Goal: Information Seeking & Learning: Understand process/instructions

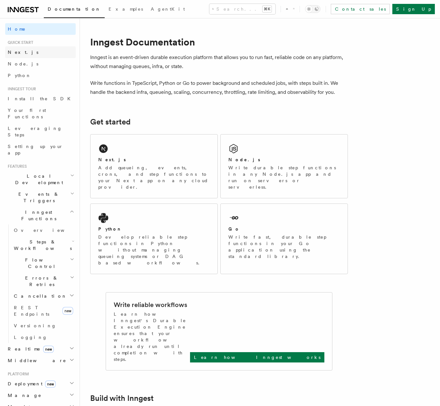
click at [51, 55] on link "Next.js" at bounding box center [40, 52] width 71 height 12
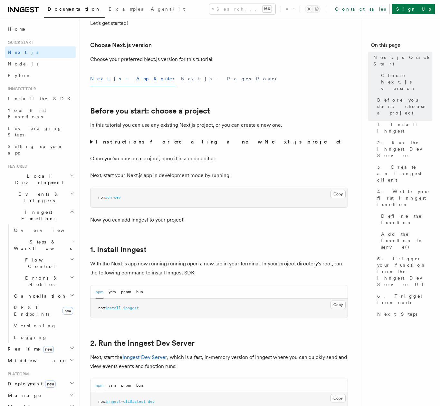
scroll to position [142, 0]
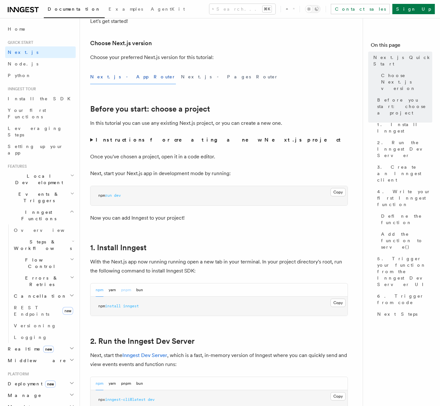
click at [130, 288] on button "pnpm" at bounding box center [126, 289] width 10 height 13
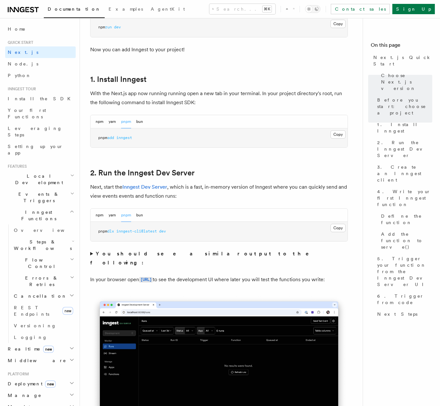
scroll to position [348, 0]
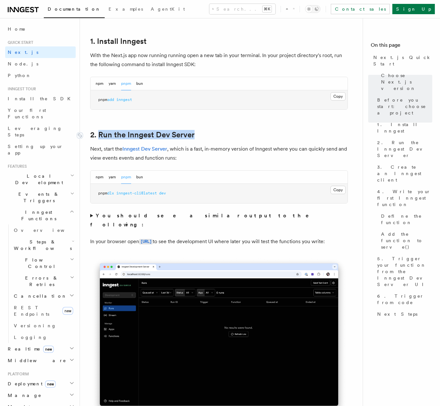
drag, startPoint x: 198, startPoint y: 134, endPoint x: 101, endPoint y: 135, distance: 97.1
click at [100, 135] on h2 "2. Run the Inngest Dev Server" at bounding box center [219, 134] width 258 height 9
copy link "Run the Inngest Dev Server"
click at [149, 193] on span "inngest-cli@latest" at bounding box center [136, 193] width 41 height 5
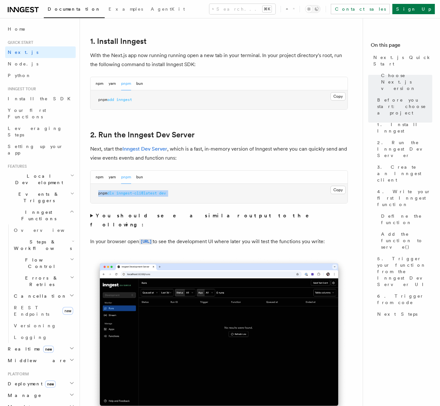
click at [149, 193] on span "inngest-cli@latest" at bounding box center [136, 193] width 41 height 5
copy div "pnpm dlx inngest-cli@latest dev"
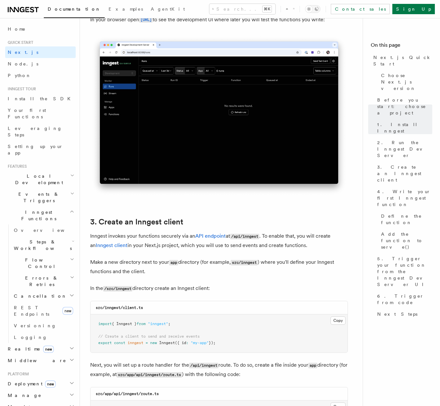
scroll to position [572, 0]
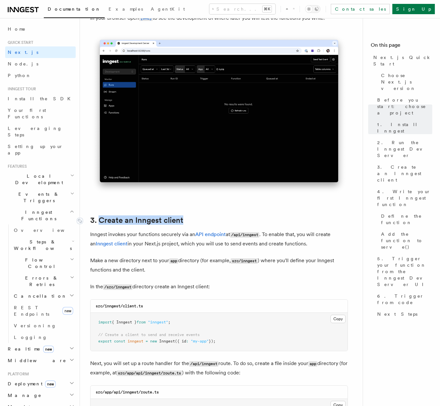
drag, startPoint x: 187, startPoint y: 220, endPoint x: 99, endPoint y: 219, distance: 88.0
click at [99, 219] on h2 "3. Create an Inngest client" at bounding box center [219, 220] width 258 height 9
copy link "Create an Inngest client"
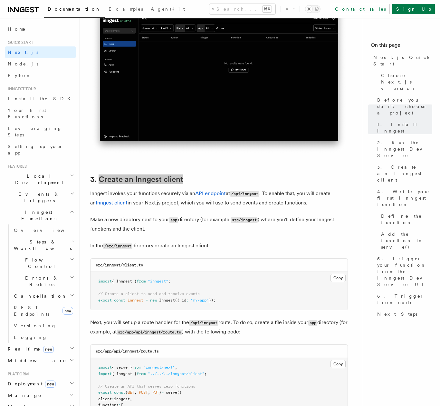
scroll to position [615, 0]
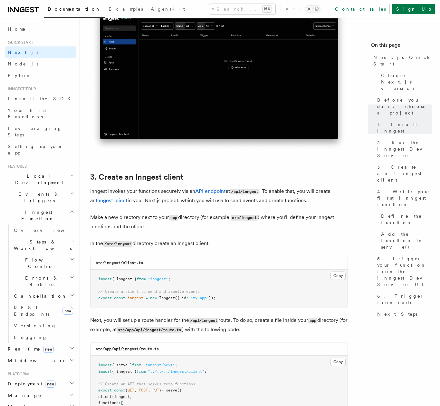
click at [342, 283] on pre "import { Inngest } from "inngest" ; // Create a client to send and receive even…" at bounding box center [219, 289] width 257 height 38
click at [342, 278] on button "Copy Copied" at bounding box center [338, 276] width 15 height 8
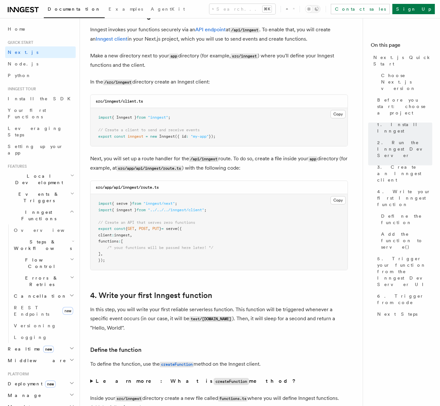
scroll to position [767, 0]
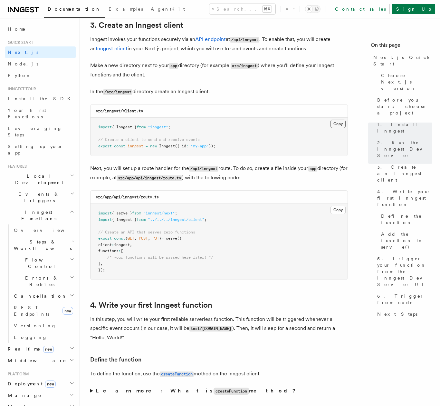
click at [341, 124] on button "Copy Copied" at bounding box center [338, 124] width 15 height 8
drag, startPoint x: 122, startPoint y: 167, endPoint x: 235, endPoint y: 167, distance: 113.5
click at [235, 167] on p "Next, you will set up a route handler for the /api/inngest route. To do so, cre…" at bounding box center [219, 173] width 258 height 19
copy p "set up a route handler for the /api/inngest route."
click at [335, 210] on button "Copy Copied" at bounding box center [338, 210] width 15 height 8
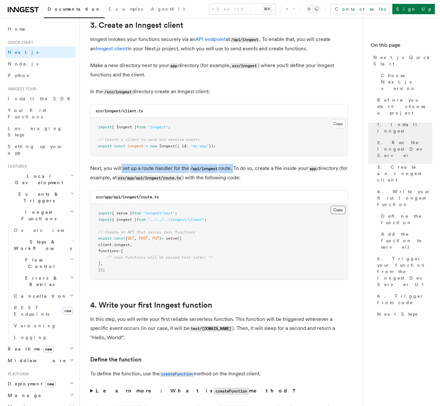
click at [337, 210] on button "Copy Copied" at bounding box center [338, 210] width 15 height 8
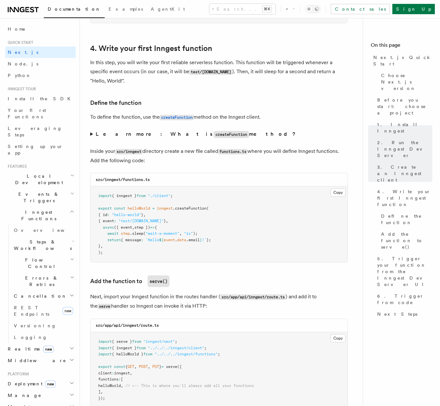
scroll to position [1021, 0]
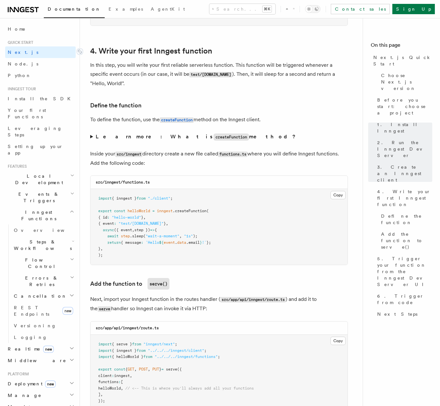
click at [154, 48] on link "4. Write your first Inngest function" at bounding box center [151, 50] width 122 height 9
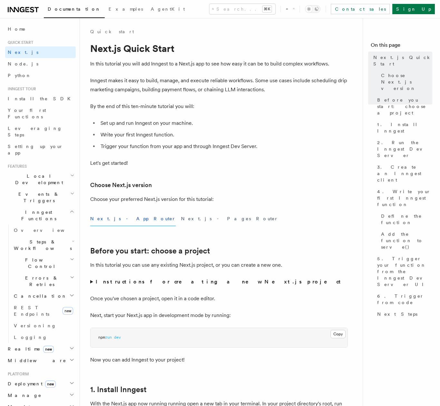
click at [21, 41] on span "Quick start" at bounding box center [19, 42] width 28 height 5
click at [22, 34] on link "Home" at bounding box center [40, 29] width 71 height 12
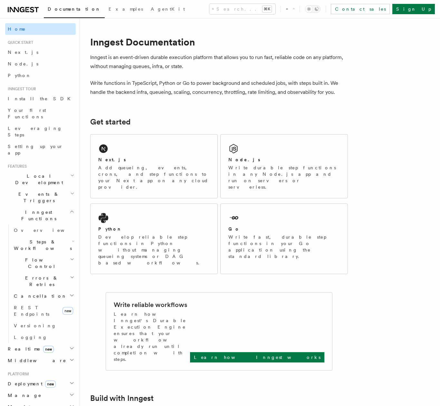
click at [22, 30] on link "Home" at bounding box center [40, 29] width 71 height 12
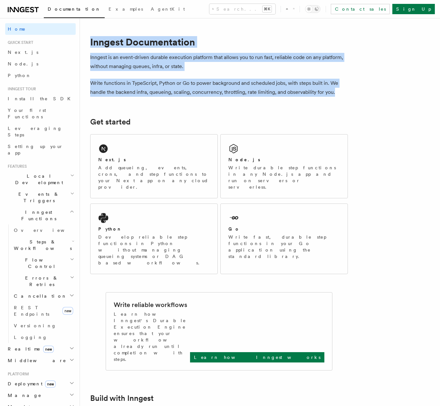
drag, startPoint x: 339, startPoint y: 93, endPoint x: 91, endPoint y: 41, distance: 253.7
copy article "Inngest Documentation Inngest is an event-driven durable execution platform tha…"
click at [422, 10] on link "Sign Up" at bounding box center [414, 9] width 43 height 10
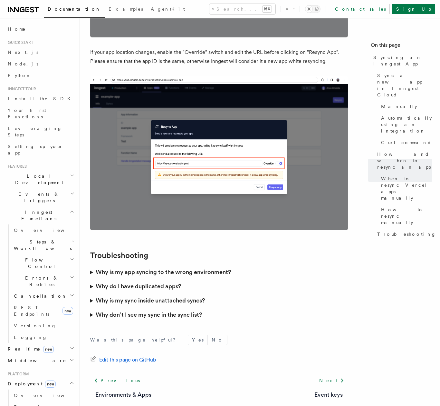
scroll to position [1736, 0]
